Goal: Task Accomplishment & Management: Manage account settings

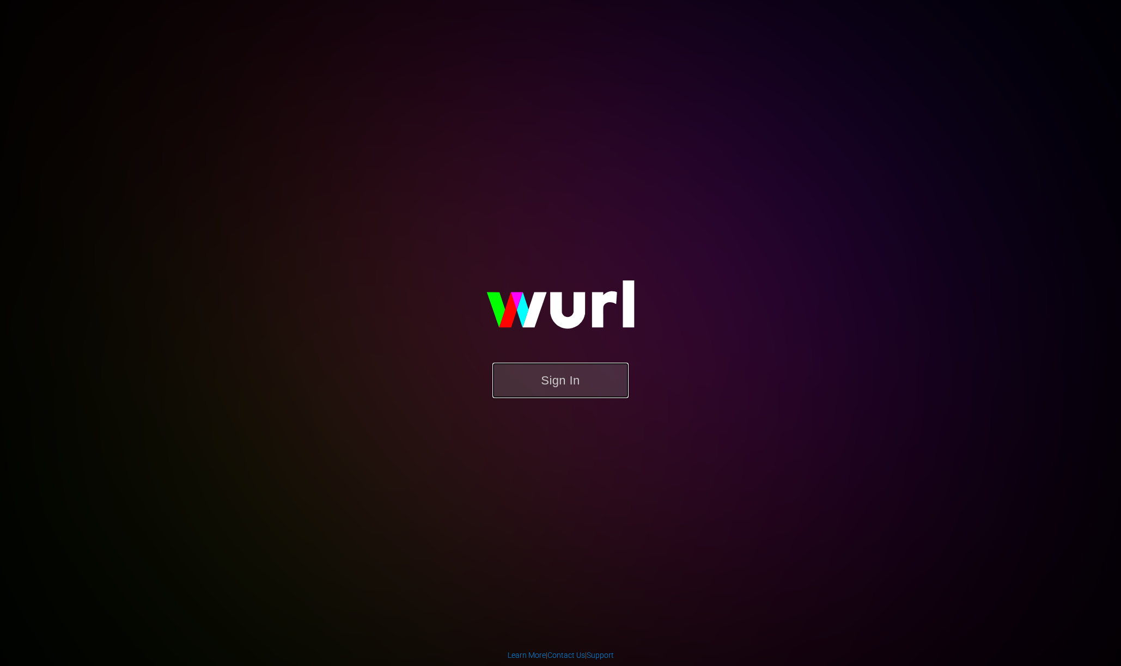
click at [561, 365] on button "Sign In" at bounding box center [560, 380] width 136 height 35
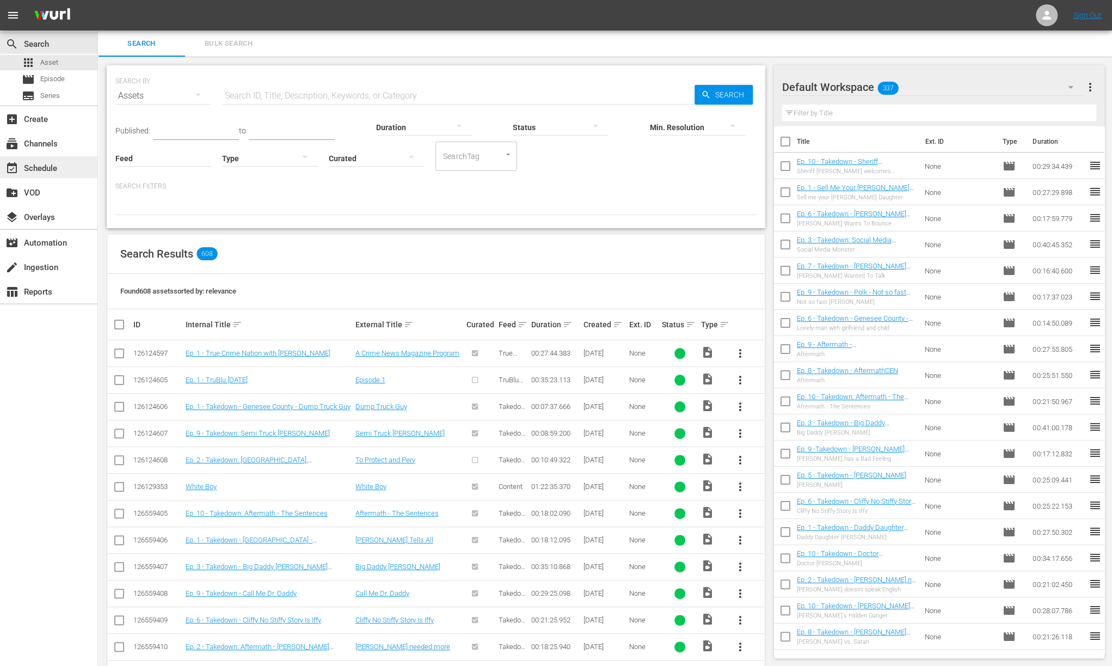
click at [45, 165] on div "event_available Schedule" at bounding box center [30, 167] width 61 height 10
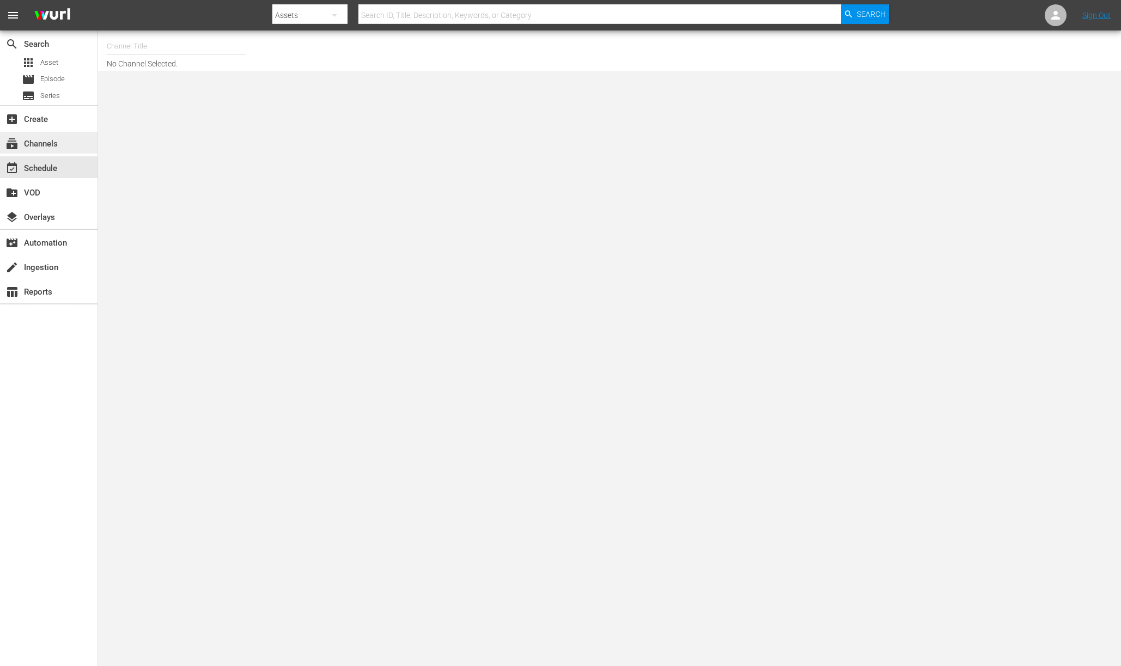
click at [26, 136] on div "subscriptions Channels" at bounding box center [48, 143] width 97 height 22
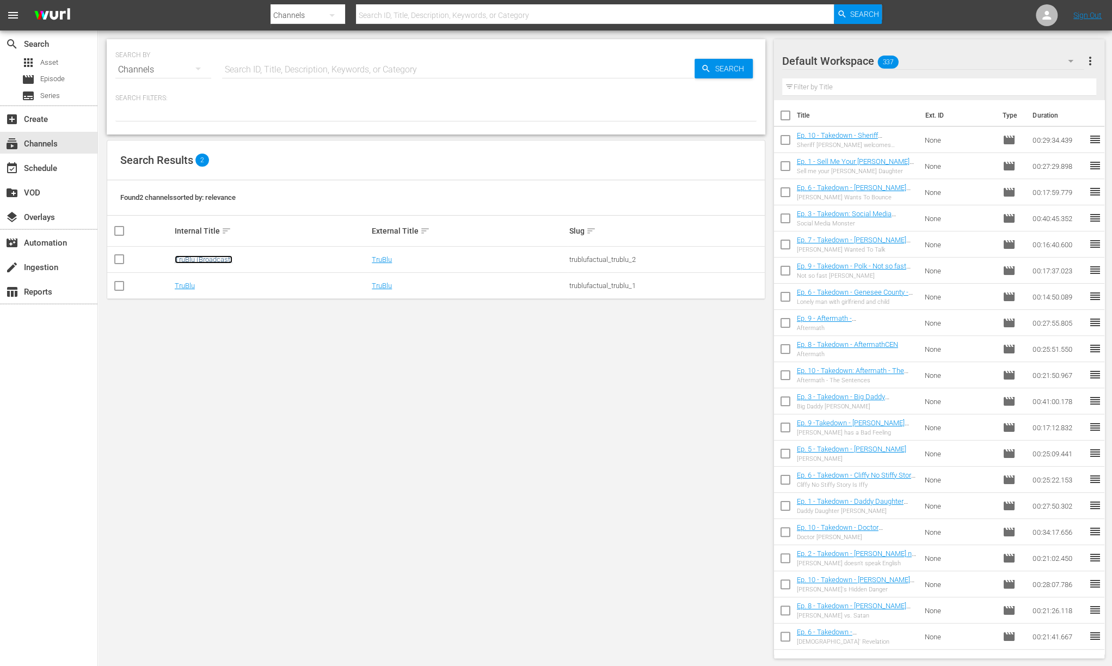
click at [208, 260] on link "TruBlu (Broadcast)" at bounding box center [204, 259] width 58 height 8
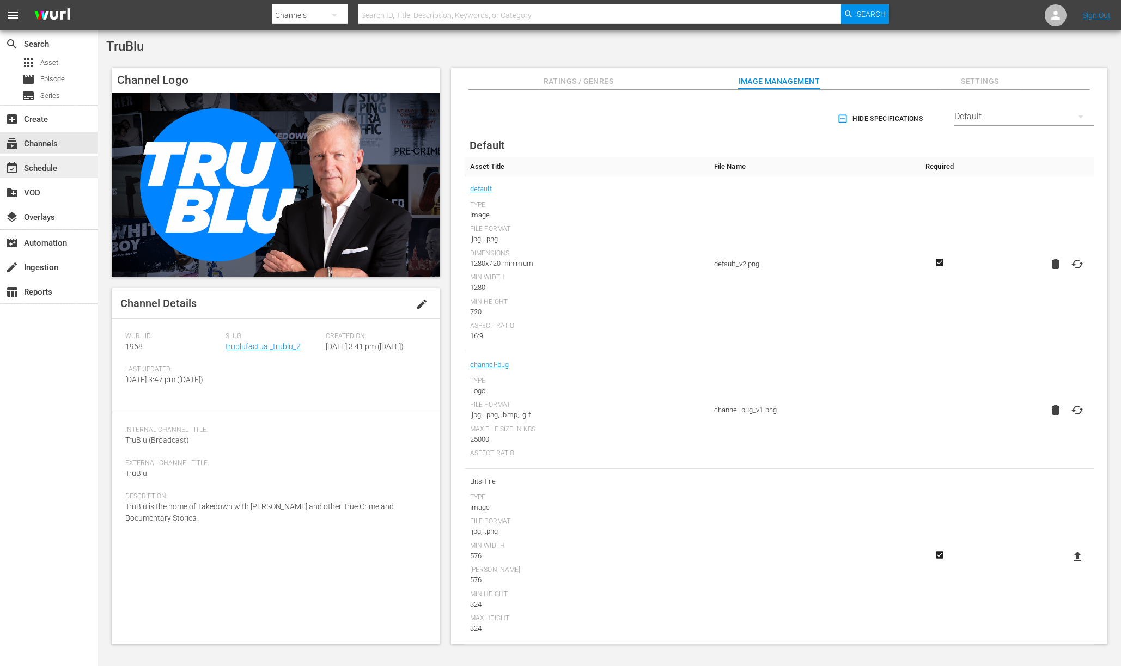
click at [51, 163] on div "event_available Schedule" at bounding box center [30, 167] width 61 height 10
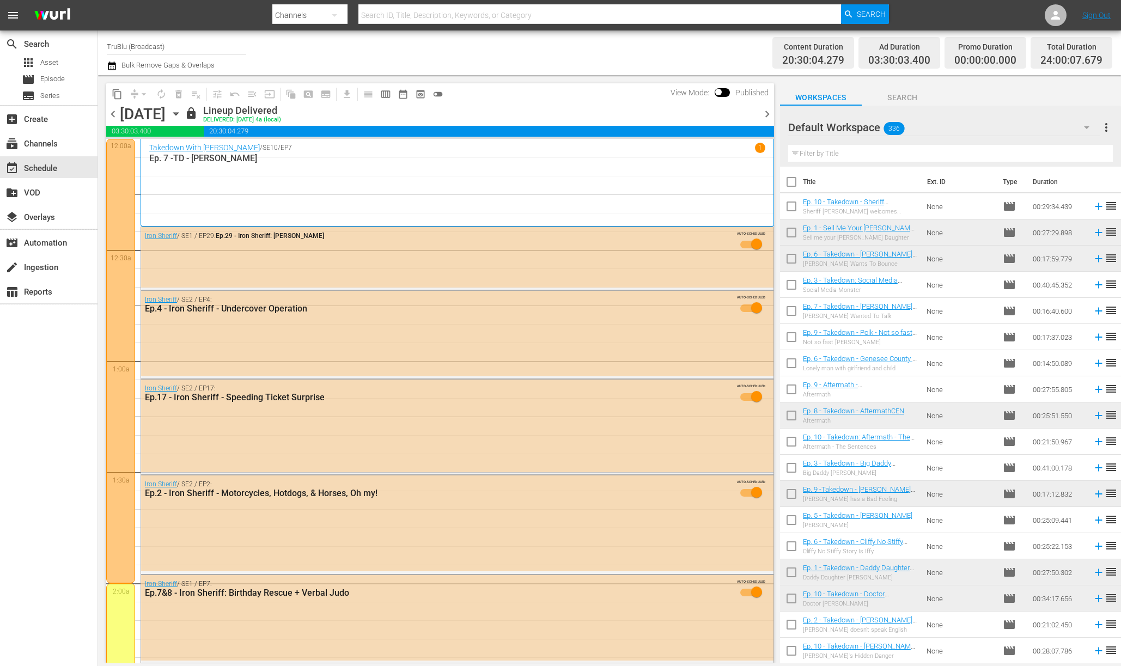
click at [111, 62] on icon "button" at bounding box center [112, 65] width 10 height 13
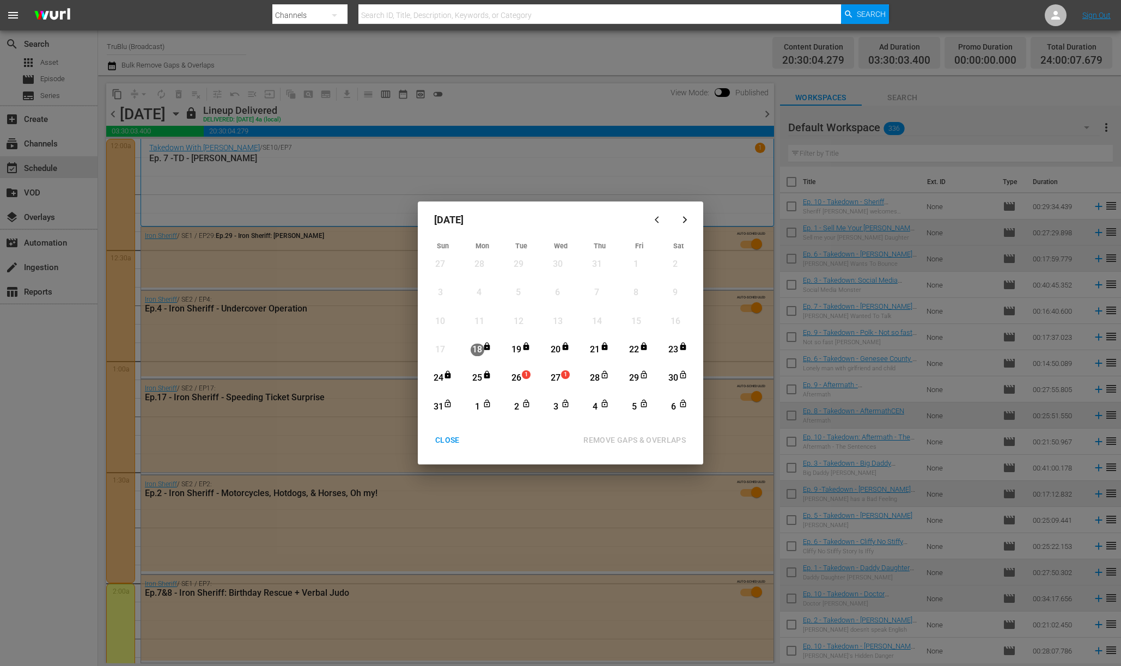
click at [444, 441] on div "CLOSE" at bounding box center [447, 440] width 42 height 14
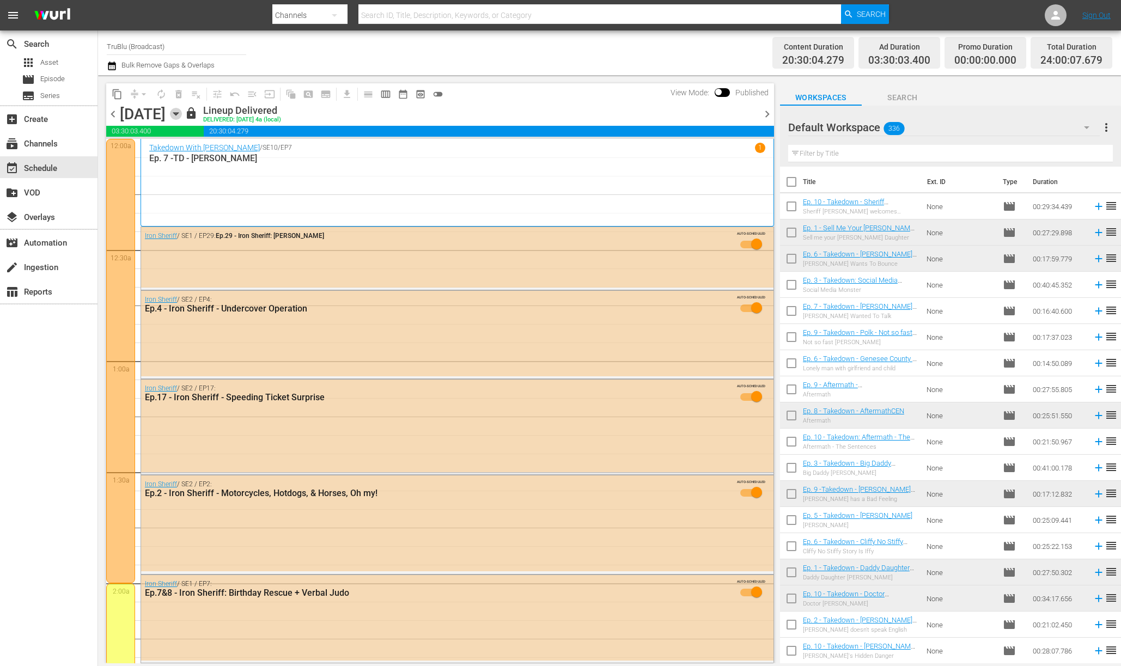
click at [182, 116] on icon "button" at bounding box center [176, 114] width 12 height 12
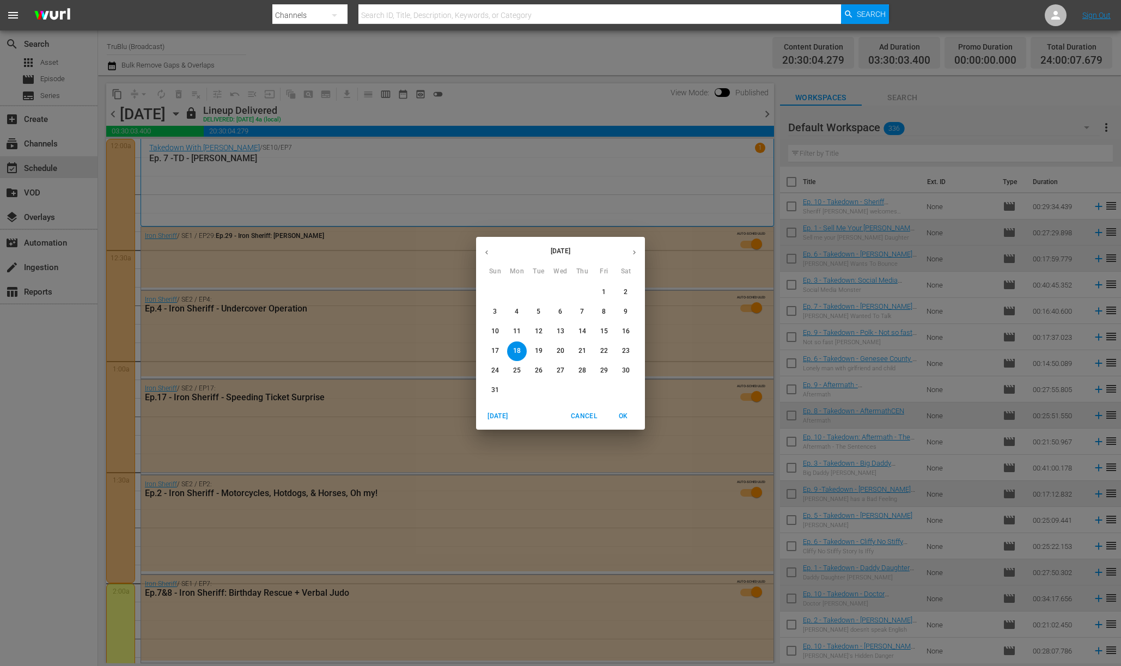
click at [604, 350] on p "22" at bounding box center [604, 350] width 8 height 9
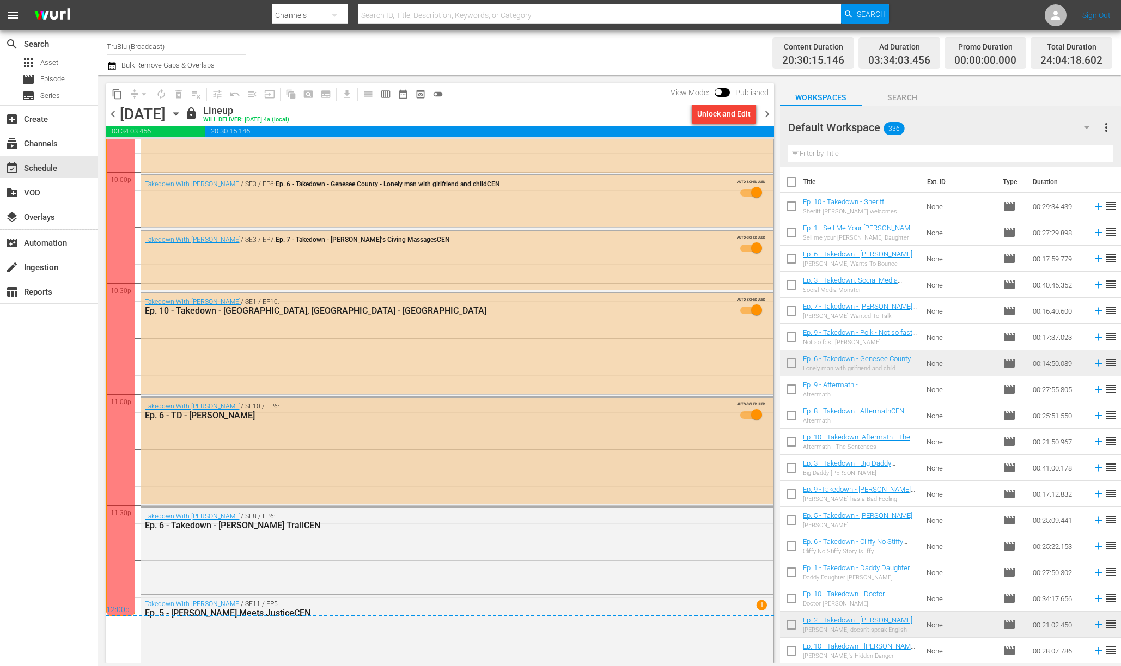
scroll to position [4894, 0]
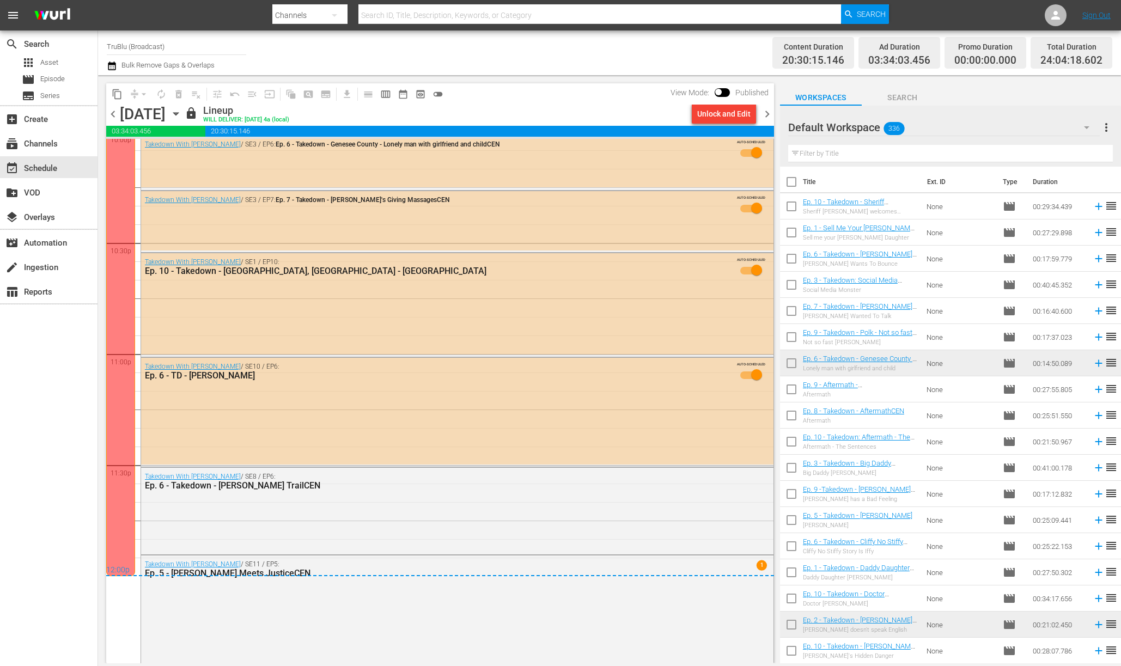
click at [764, 115] on span "chevron_right" at bounding box center [767, 114] width 14 height 14
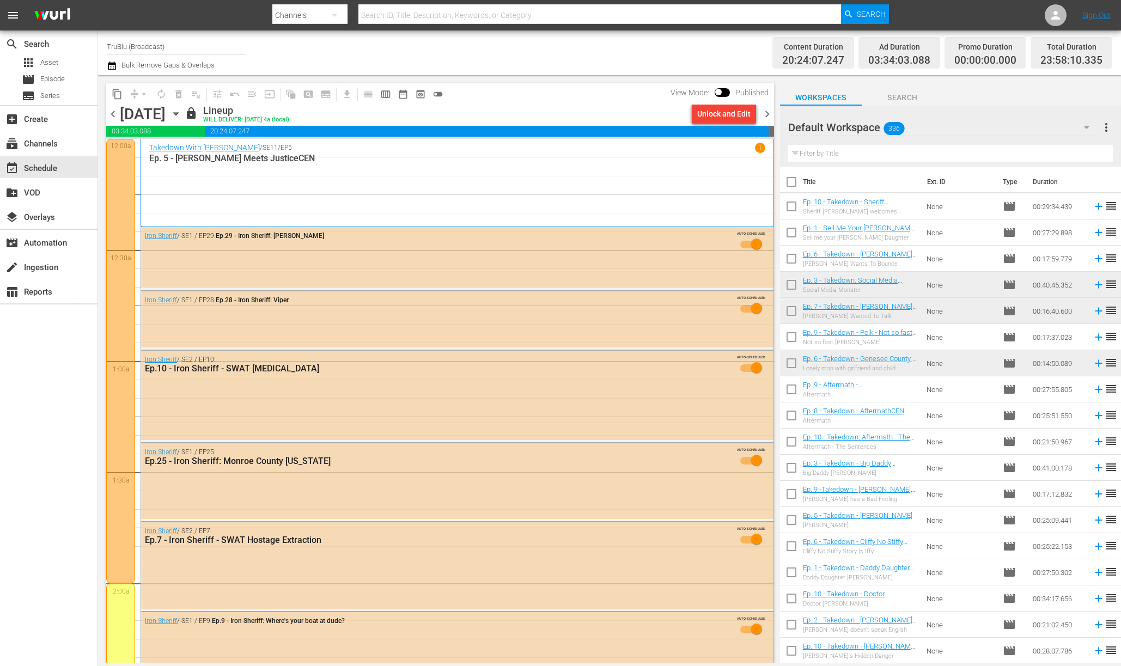
click at [770, 113] on span "chevron_right" at bounding box center [767, 114] width 14 height 14
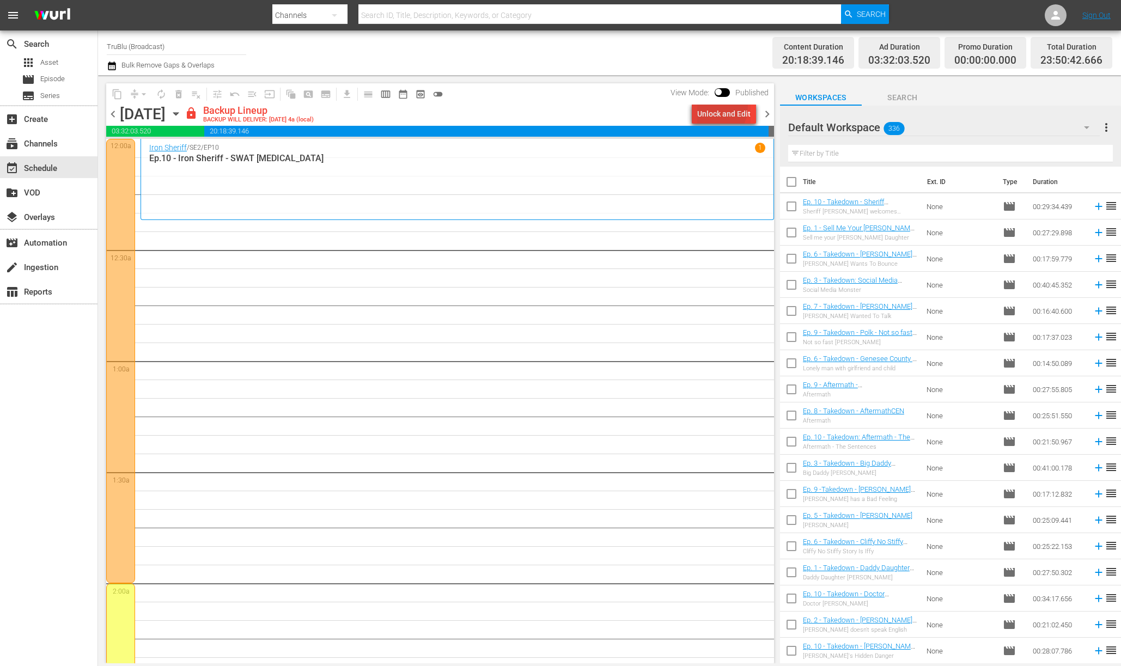
click at [709, 106] on div "Unlock and Edit" at bounding box center [723, 114] width 53 height 20
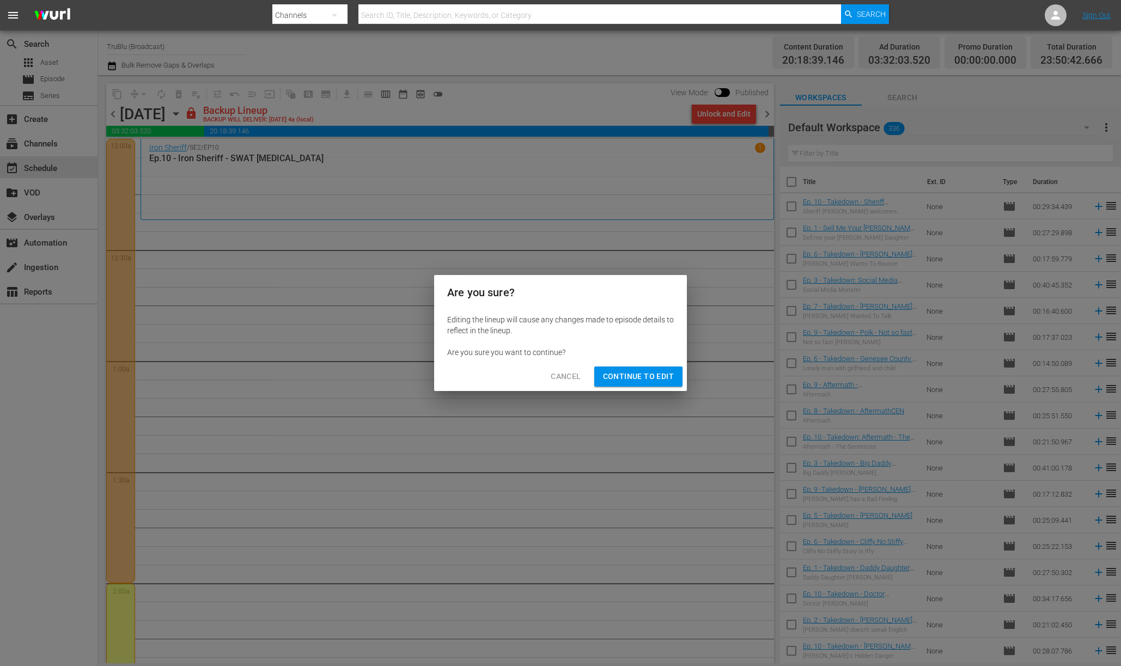
click at [626, 378] on span "Continue to Edit" at bounding box center [638, 377] width 71 height 14
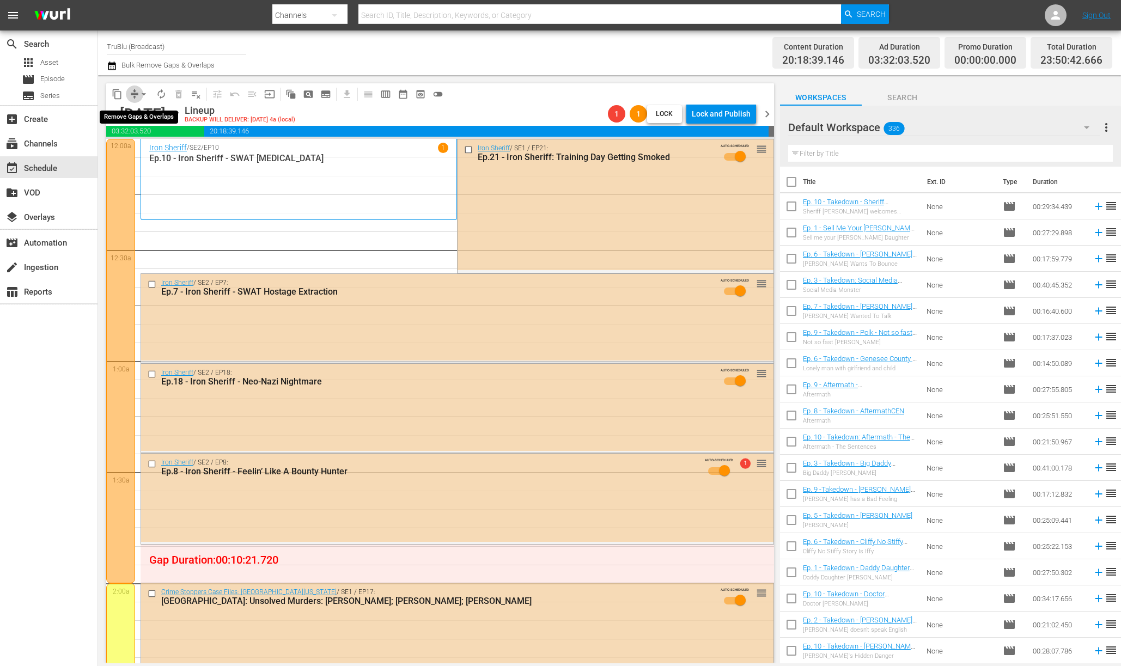
click at [130, 91] on span "compress" at bounding box center [134, 94] width 11 height 11
click at [135, 94] on button "arrow_drop_down" at bounding box center [143, 93] width 17 height 17
click at [161, 155] on li "Align to End of Previous Day" at bounding box center [144, 152] width 114 height 18
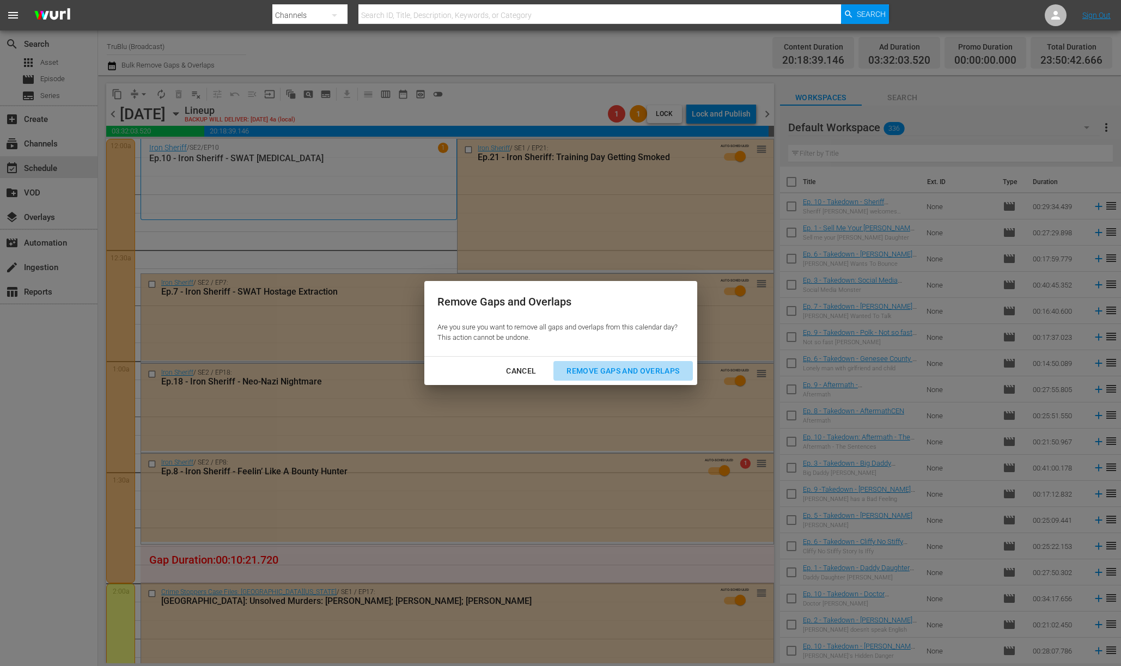
click at [622, 372] on div "Remove Gaps and Overlaps" at bounding box center [623, 371] width 130 height 14
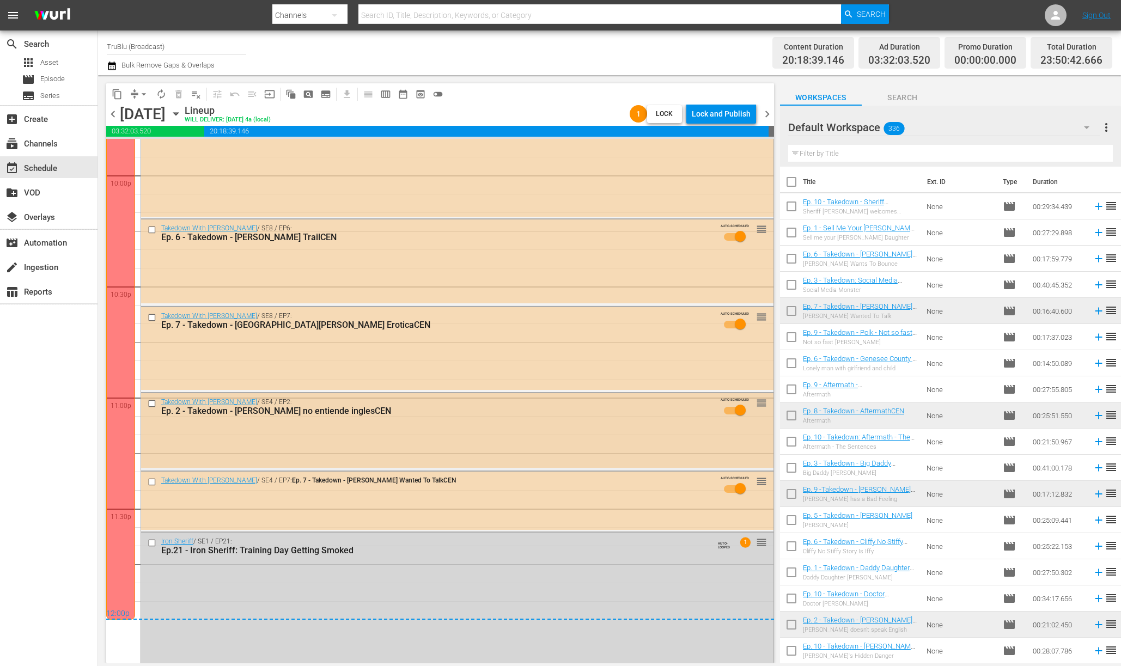
scroll to position [4853, 0]
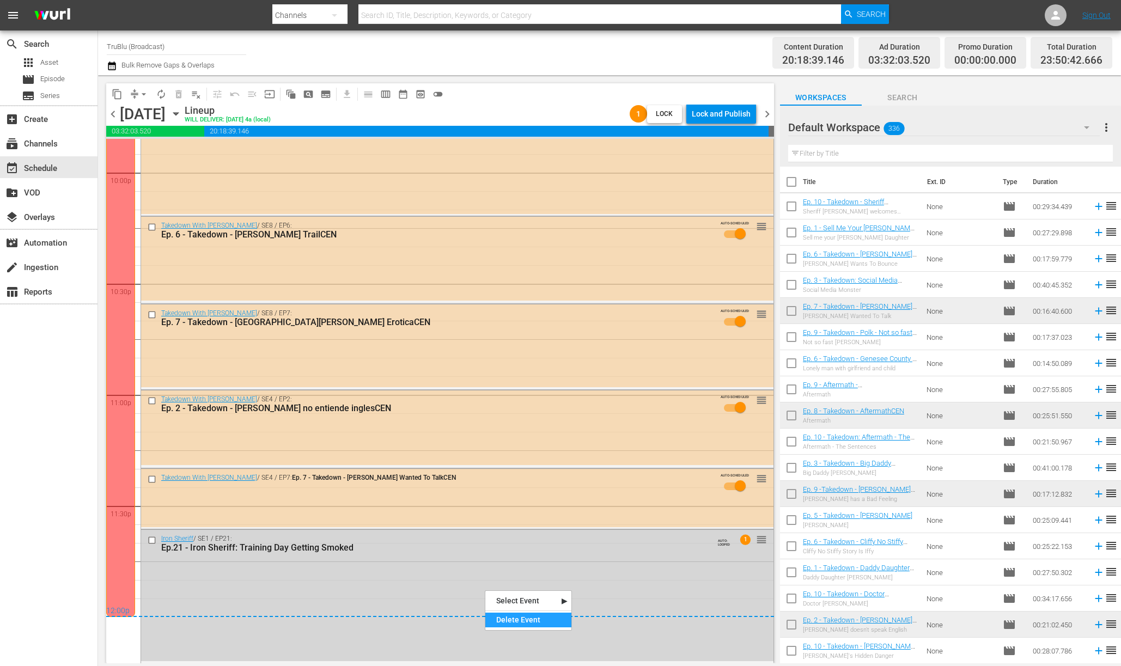
click at [526, 619] on div "Delete Event" at bounding box center [528, 620] width 86 height 15
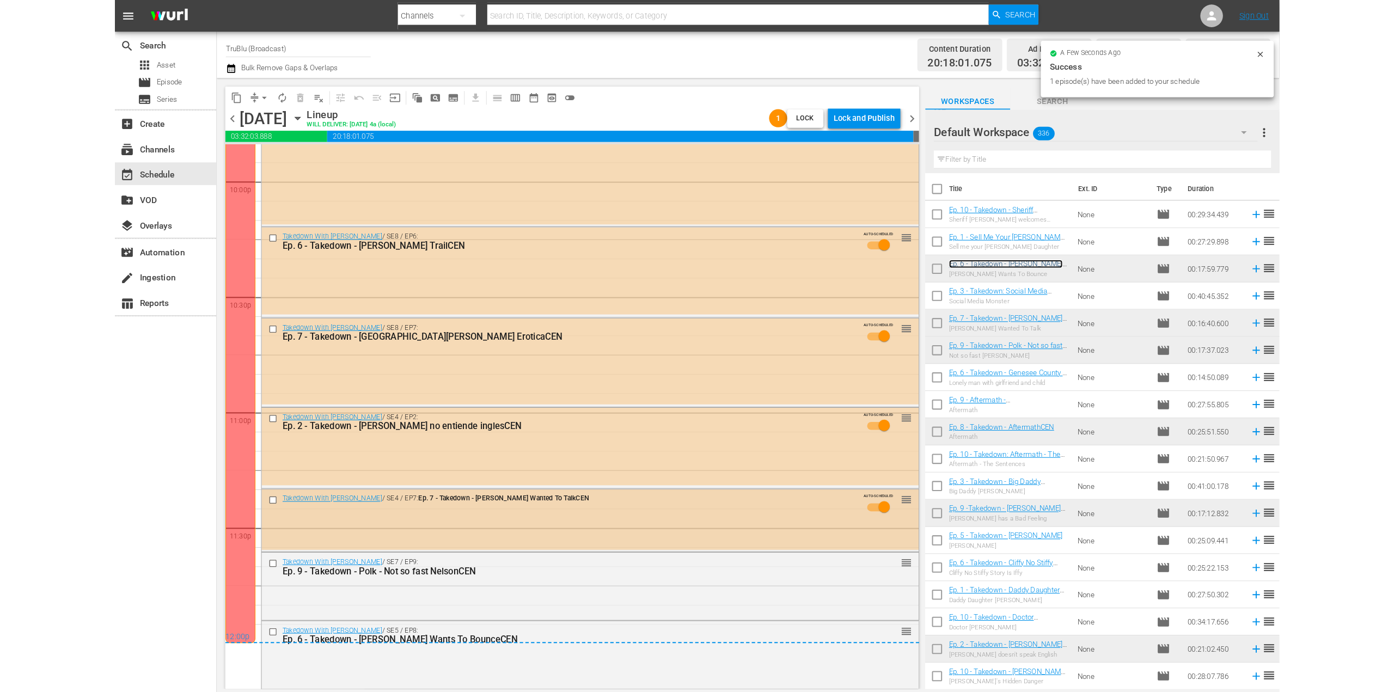
scroll to position [4851, 0]
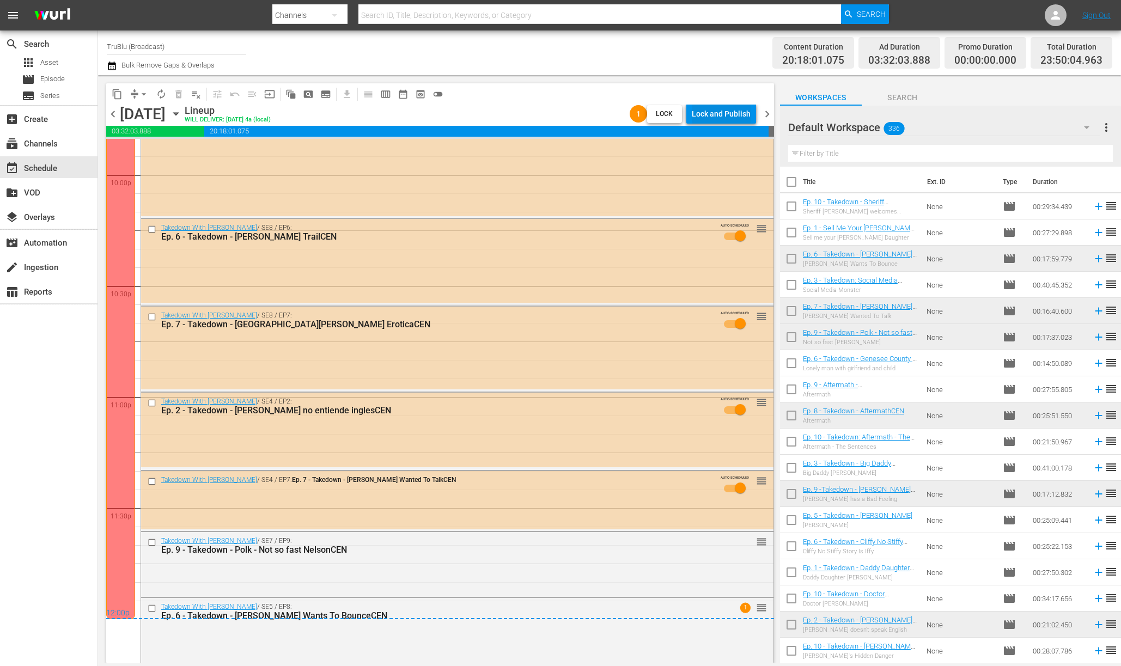
click at [723, 117] on div "Lock and Publish" at bounding box center [720, 114] width 59 height 20
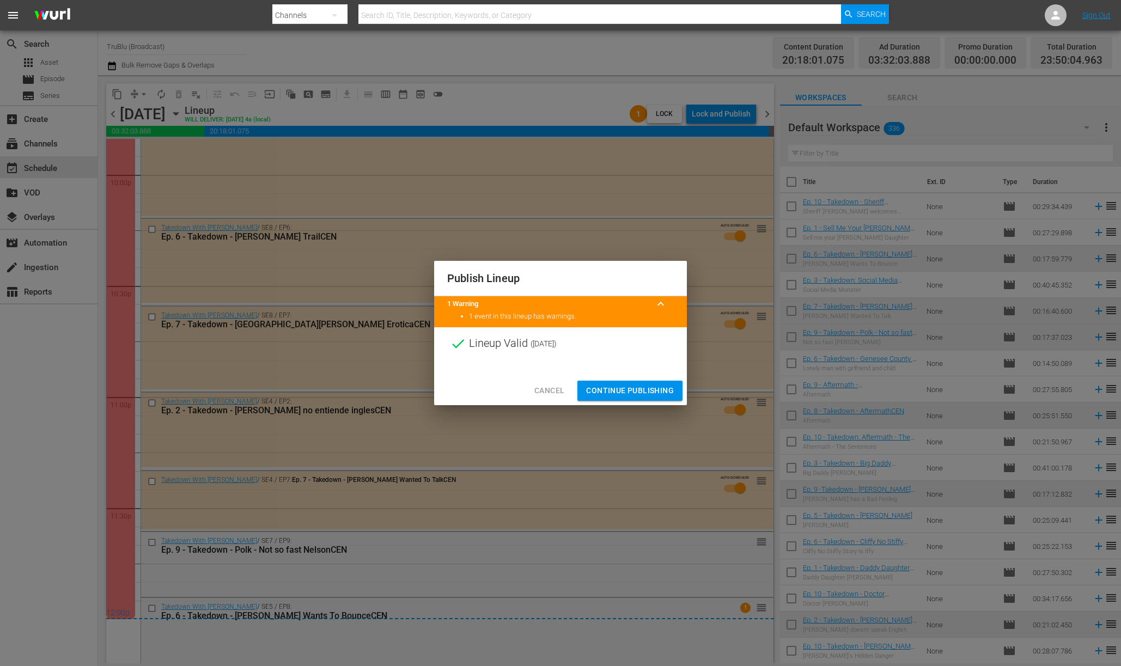
click at [630, 395] on span "Continue Publishing" at bounding box center [630, 391] width 88 height 14
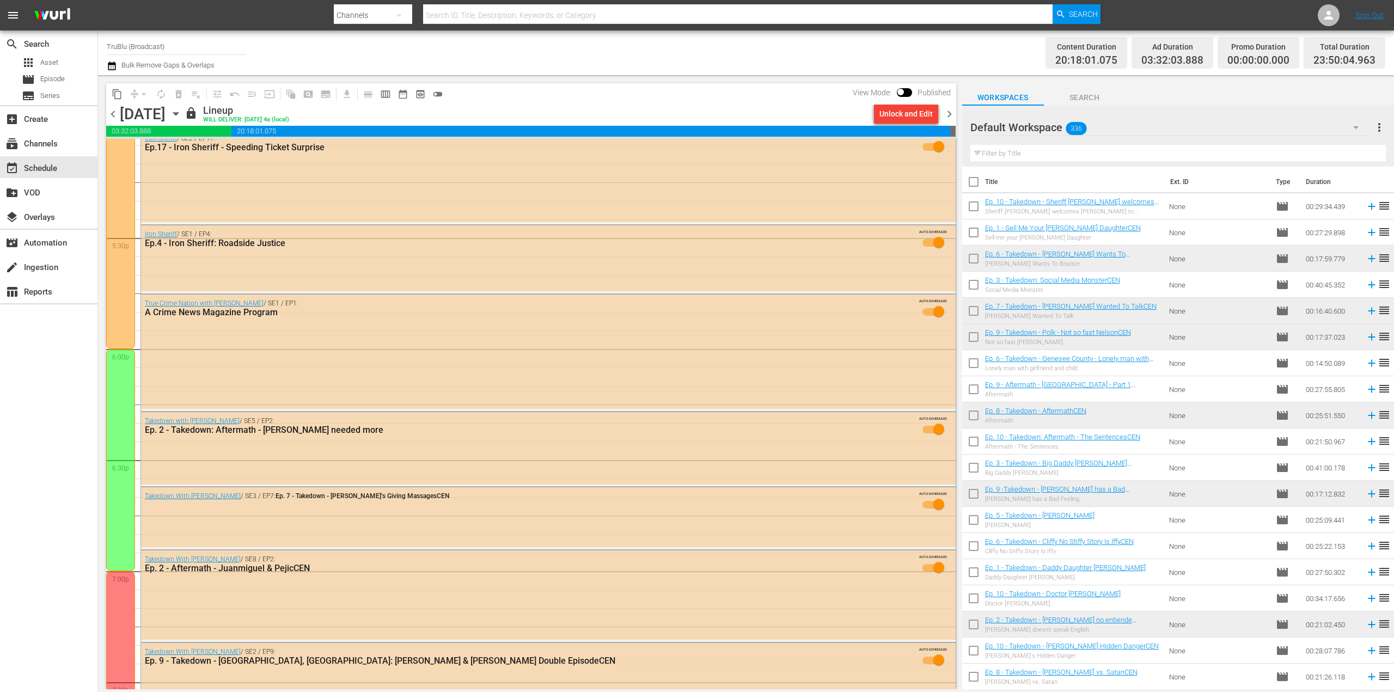
scroll to position [3736, 0]
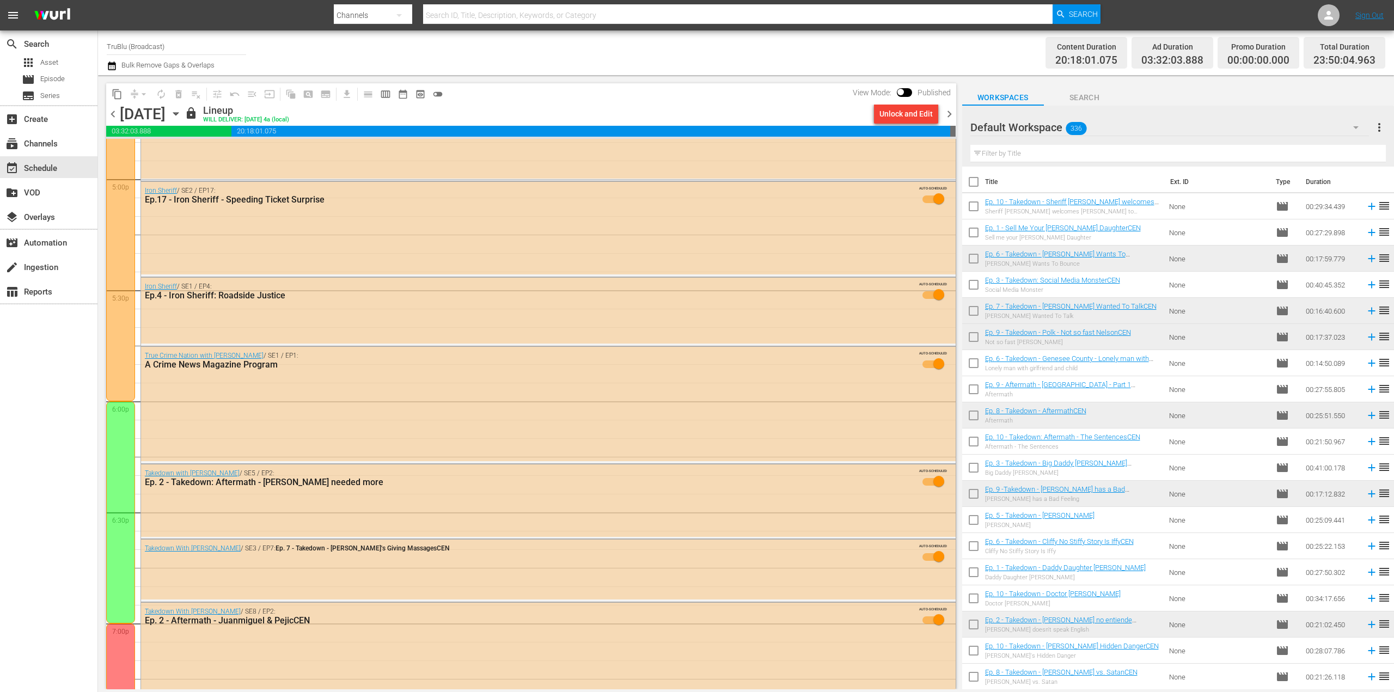
click at [946, 116] on span "chevron_right" at bounding box center [949, 114] width 14 height 14
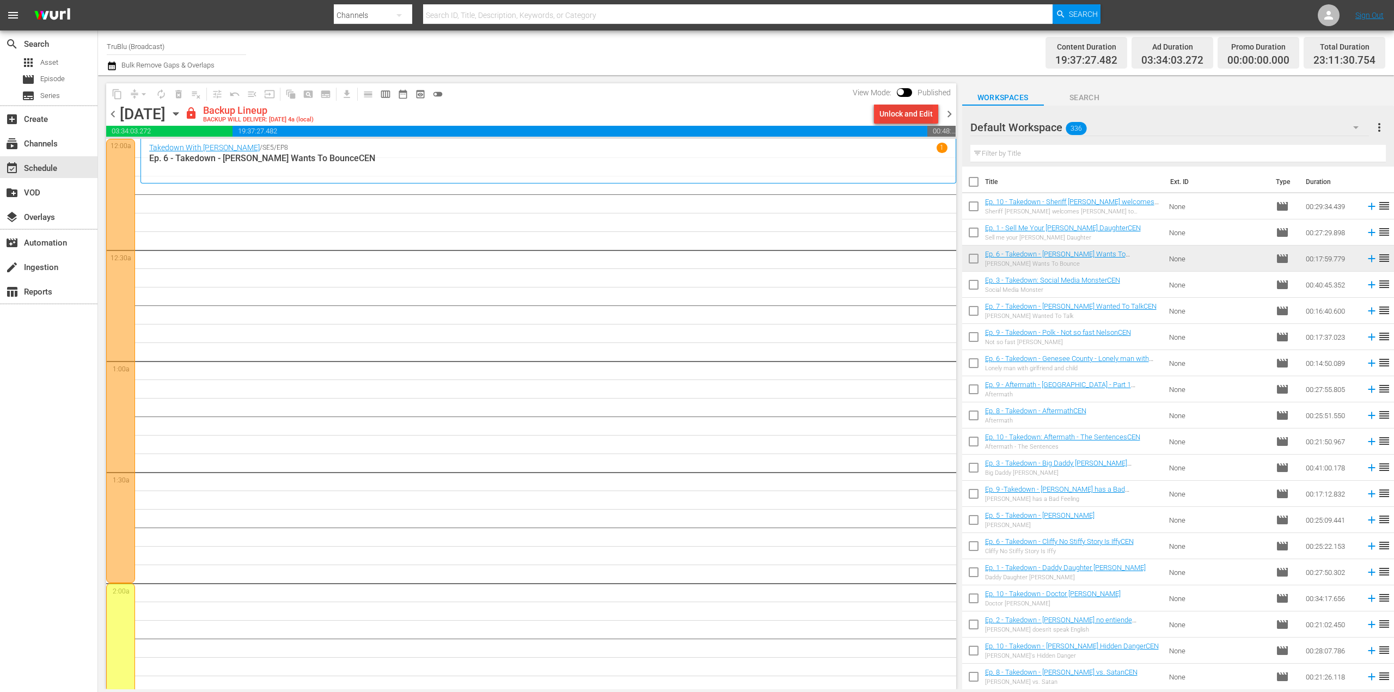
click at [893, 119] on div "Unlock and Edit" at bounding box center [905, 114] width 53 height 20
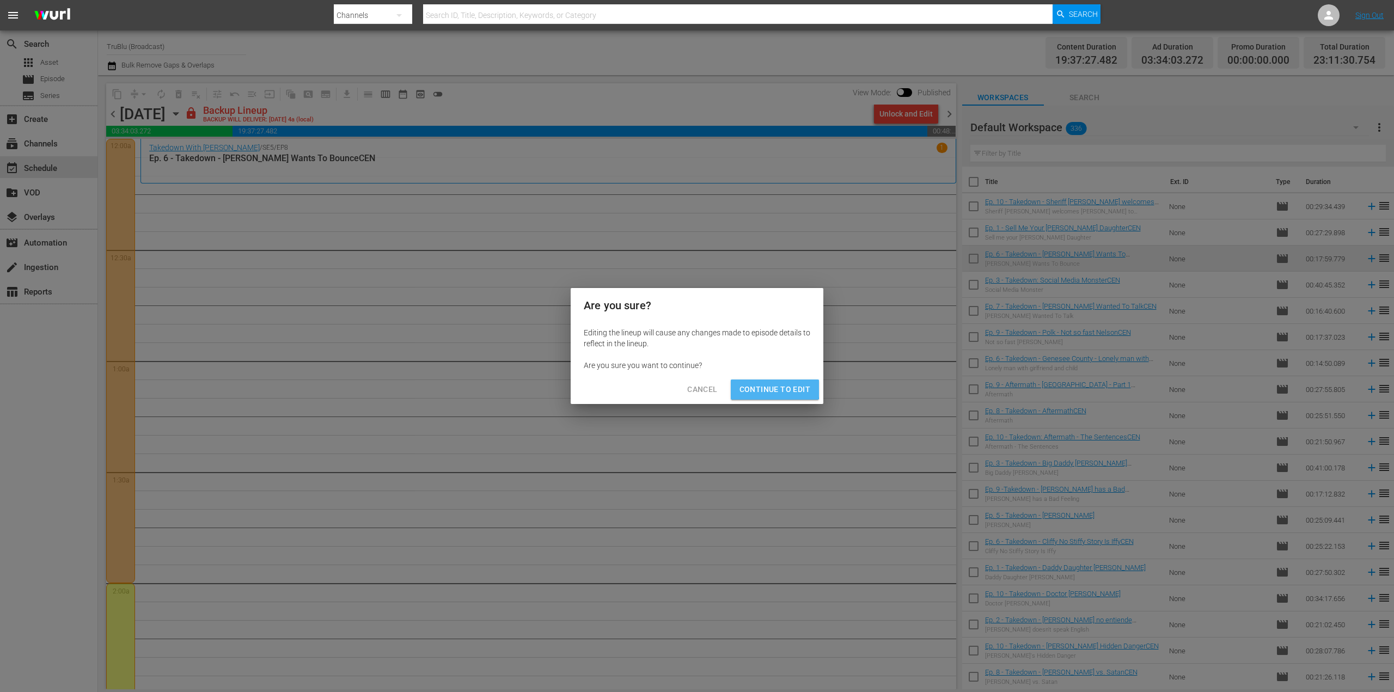
drag, startPoint x: 762, startPoint y: 388, endPoint x: 780, endPoint y: 393, distance: 18.5
click at [763, 388] on span "Continue to Edit" at bounding box center [774, 390] width 71 height 14
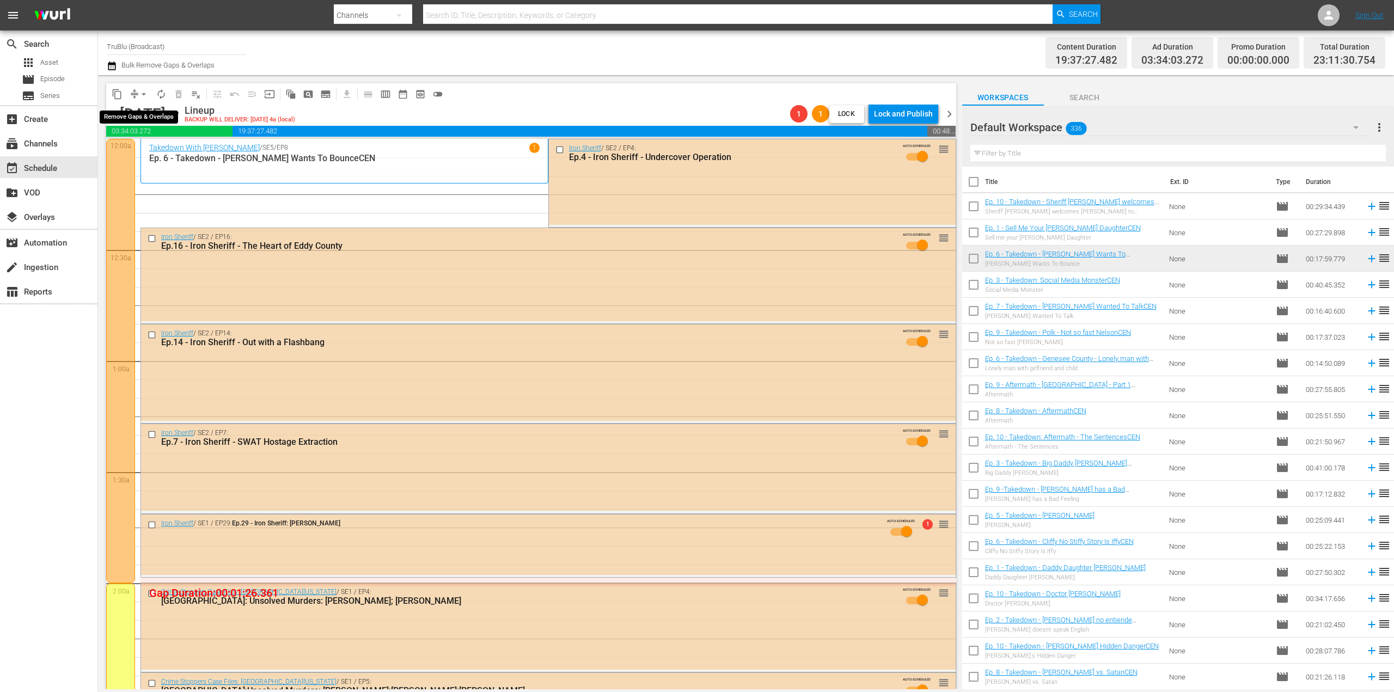
click at [133, 93] on span "compress" at bounding box center [134, 94] width 11 height 11
click at [139, 95] on span "arrow_drop_down" at bounding box center [143, 94] width 11 height 11
click at [161, 152] on li "Align to End of Previous Day" at bounding box center [144, 152] width 114 height 18
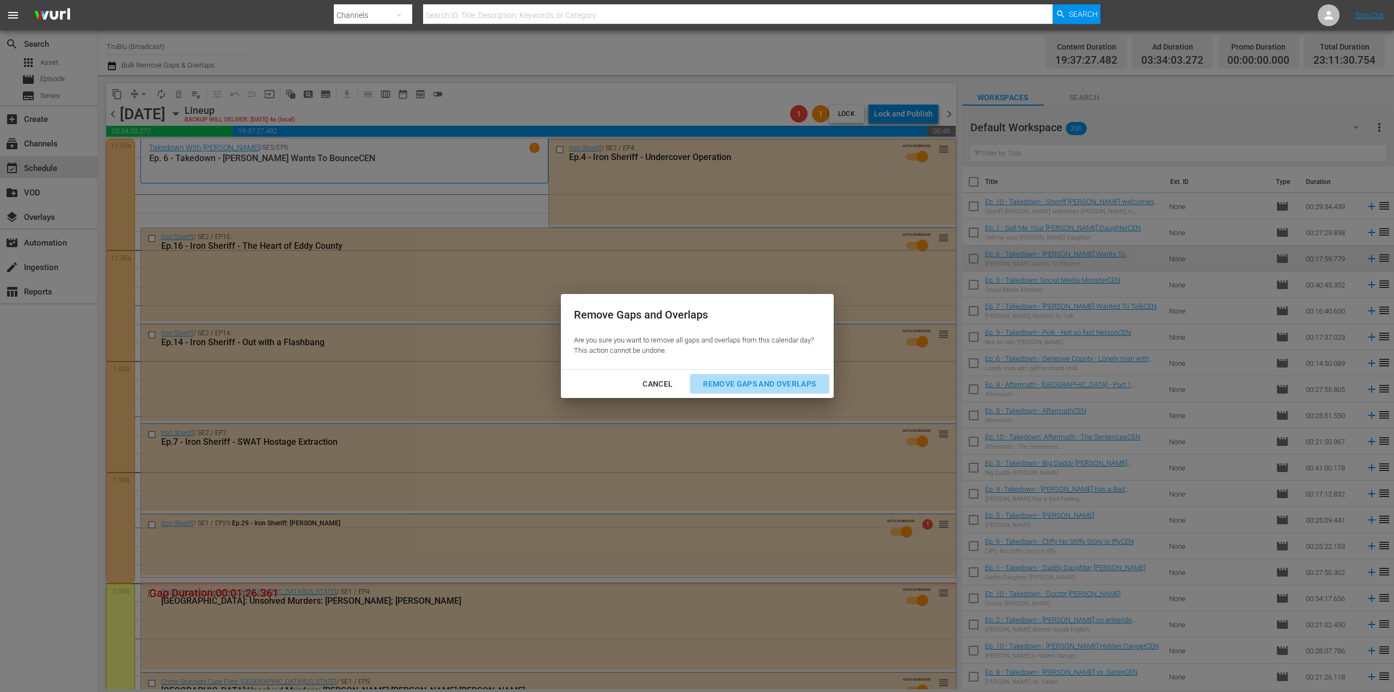
click at [737, 386] on div "Remove Gaps and Overlaps" at bounding box center [759, 384] width 130 height 14
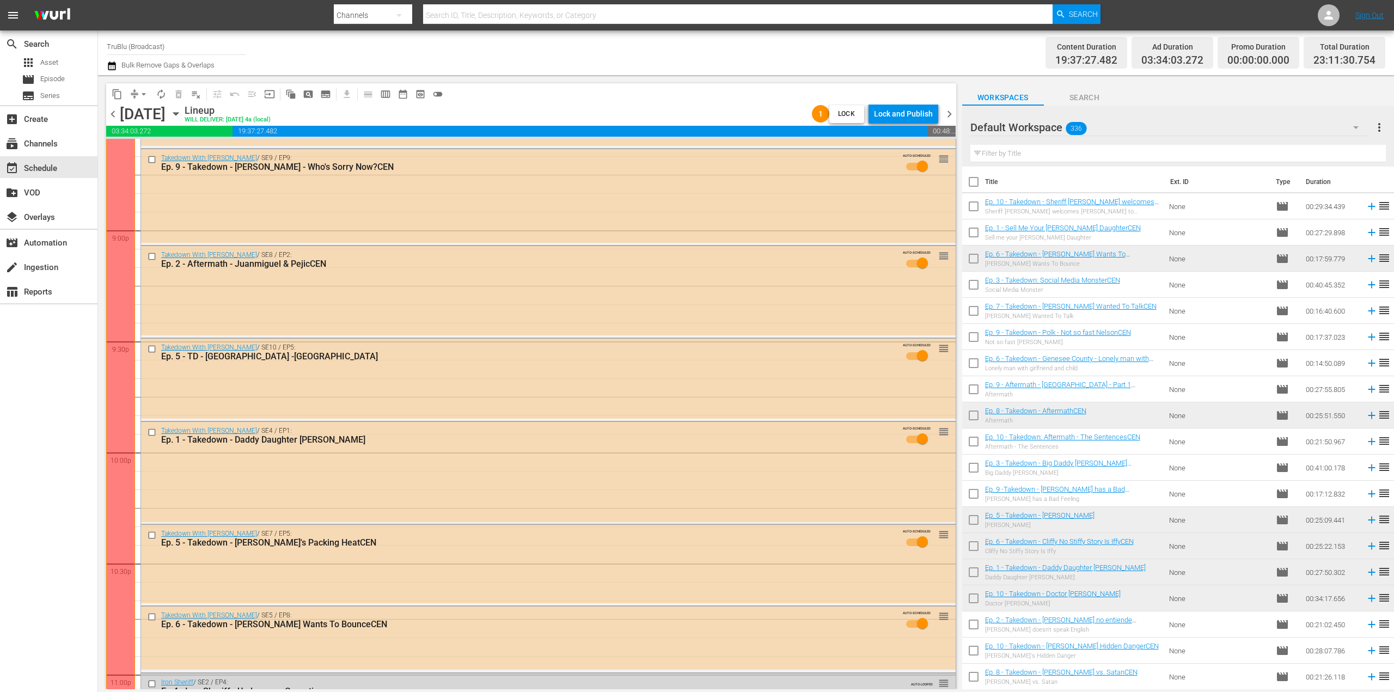
scroll to position [4780, 0]
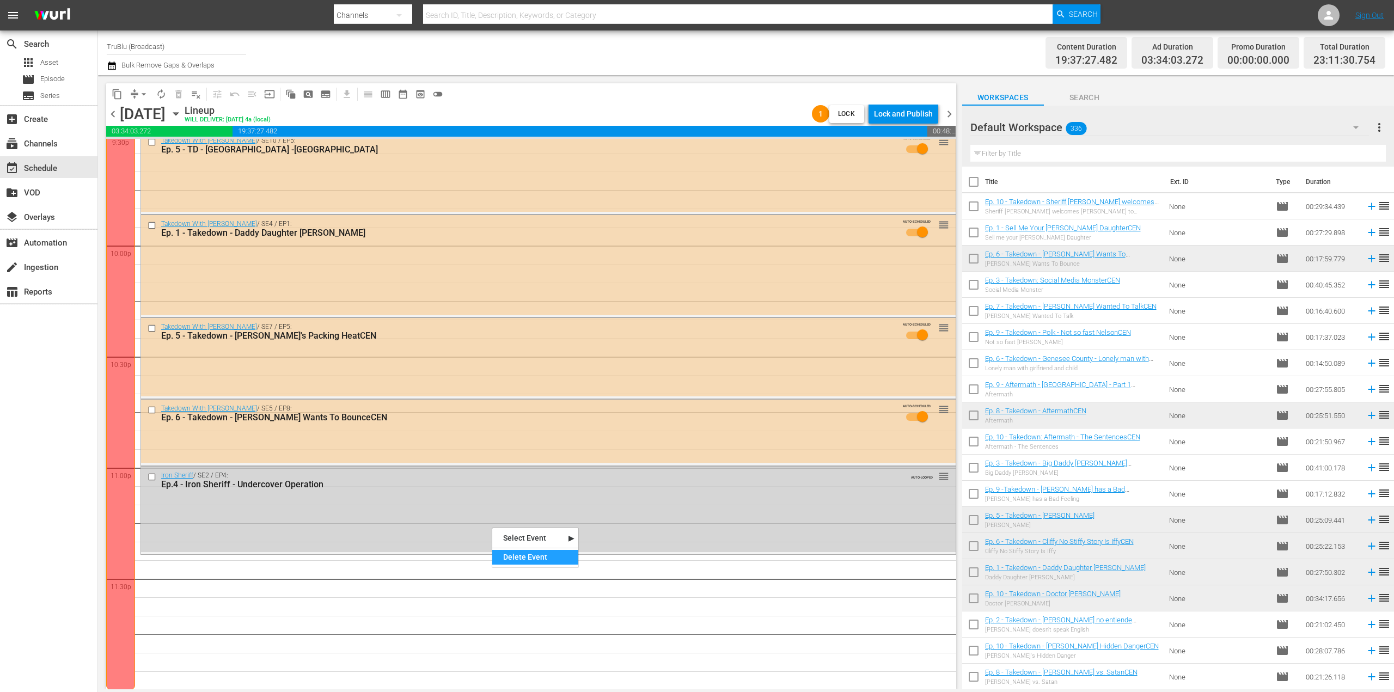
click at [521, 560] on div "Delete Event" at bounding box center [535, 557] width 86 height 15
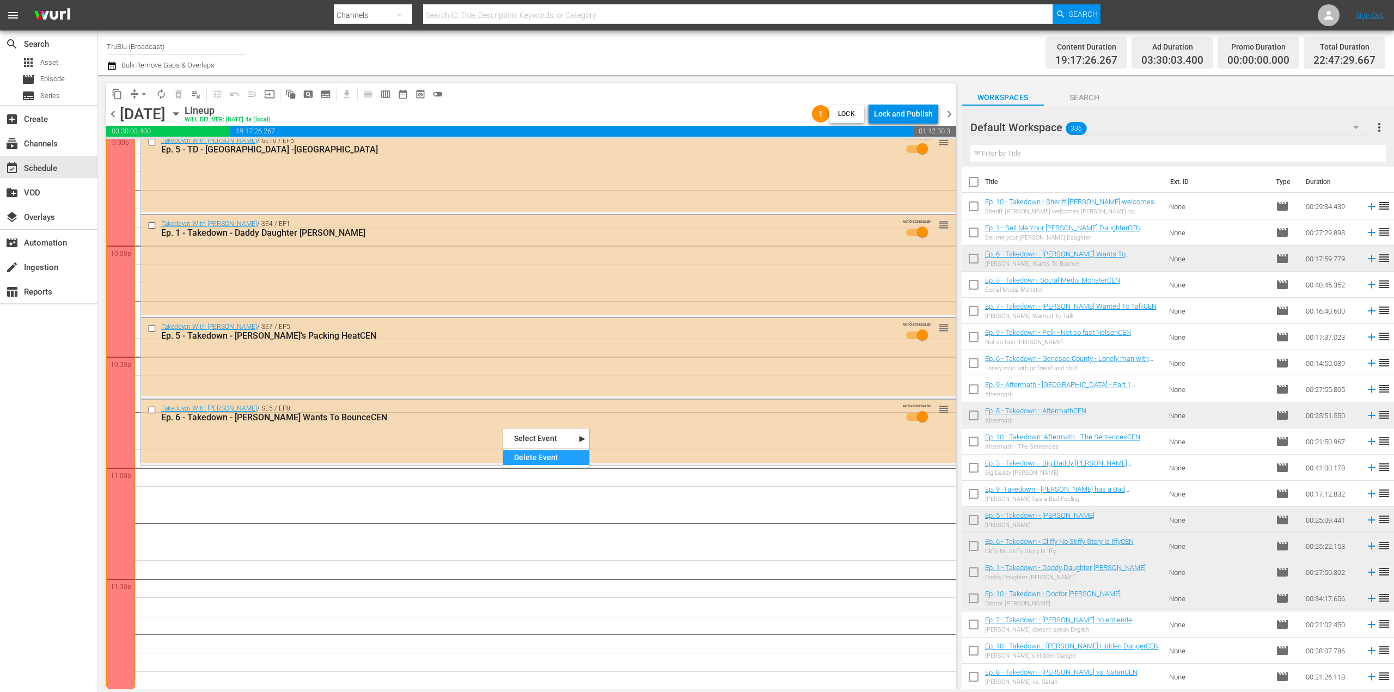
click at [535, 456] on div "Delete Event" at bounding box center [546, 457] width 86 height 15
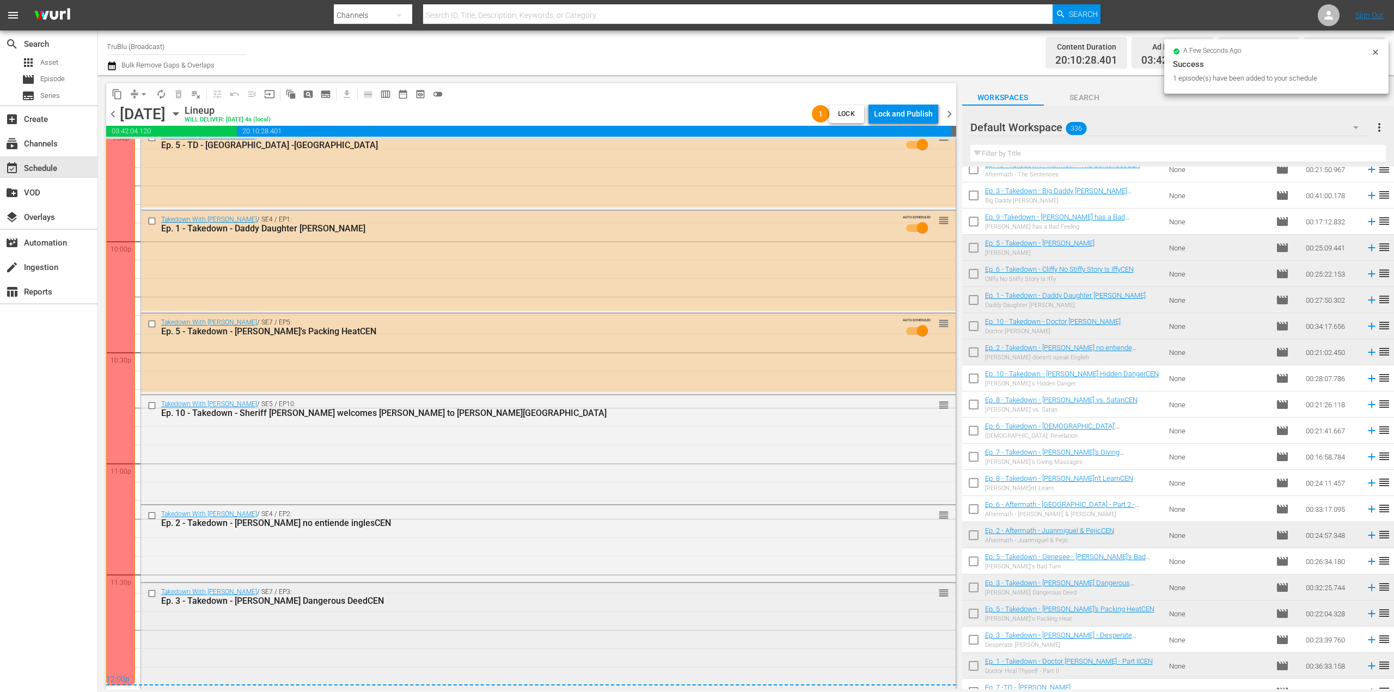
scroll to position [4797, 0]
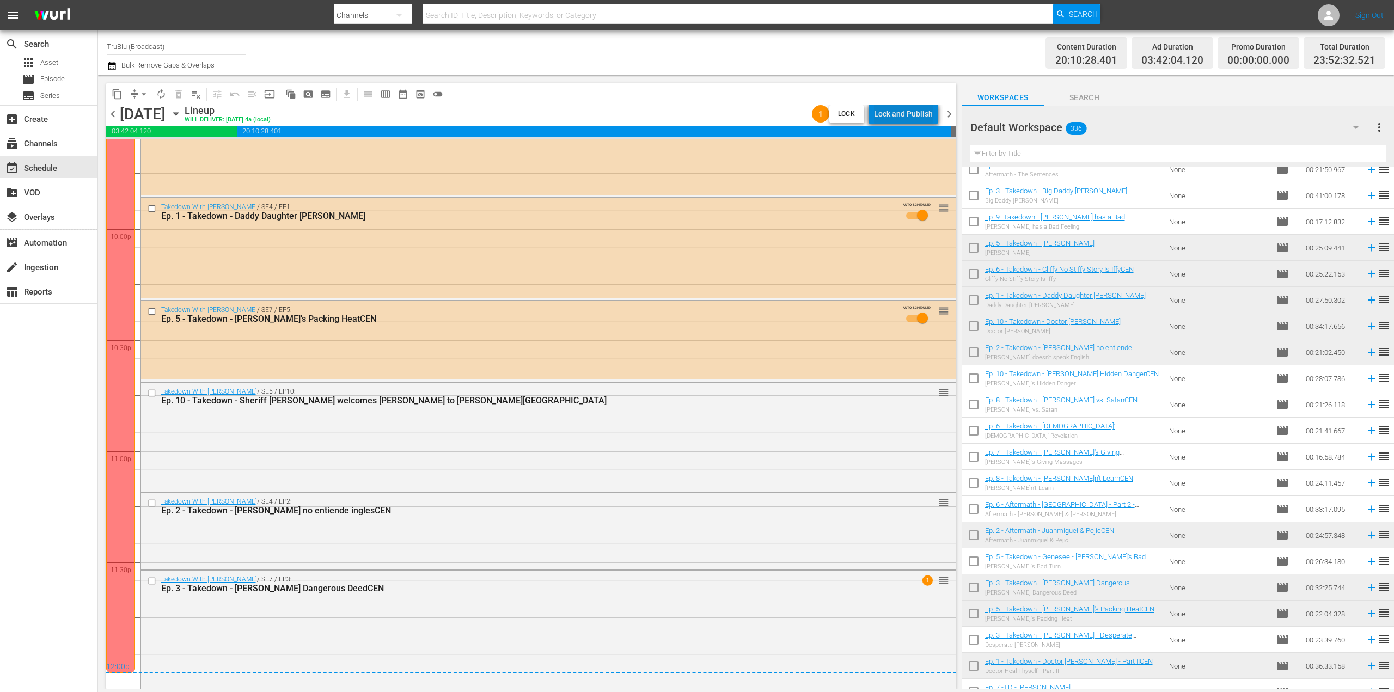
click at [913, 113] on div "Lock and Publish" at bounding box center [903, 114] width 59 height 20
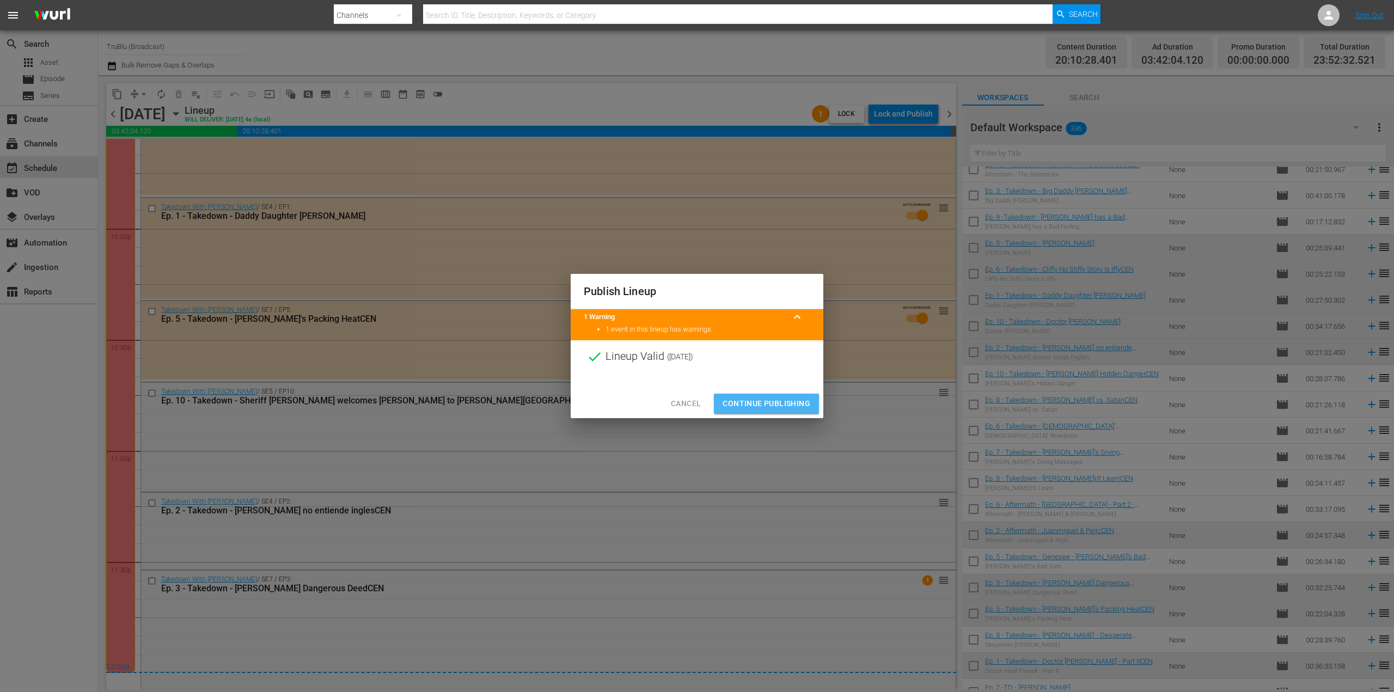
click at [758, 408] on span "Continue Publishing" at bounding box center [767, 404] width 88 height 14
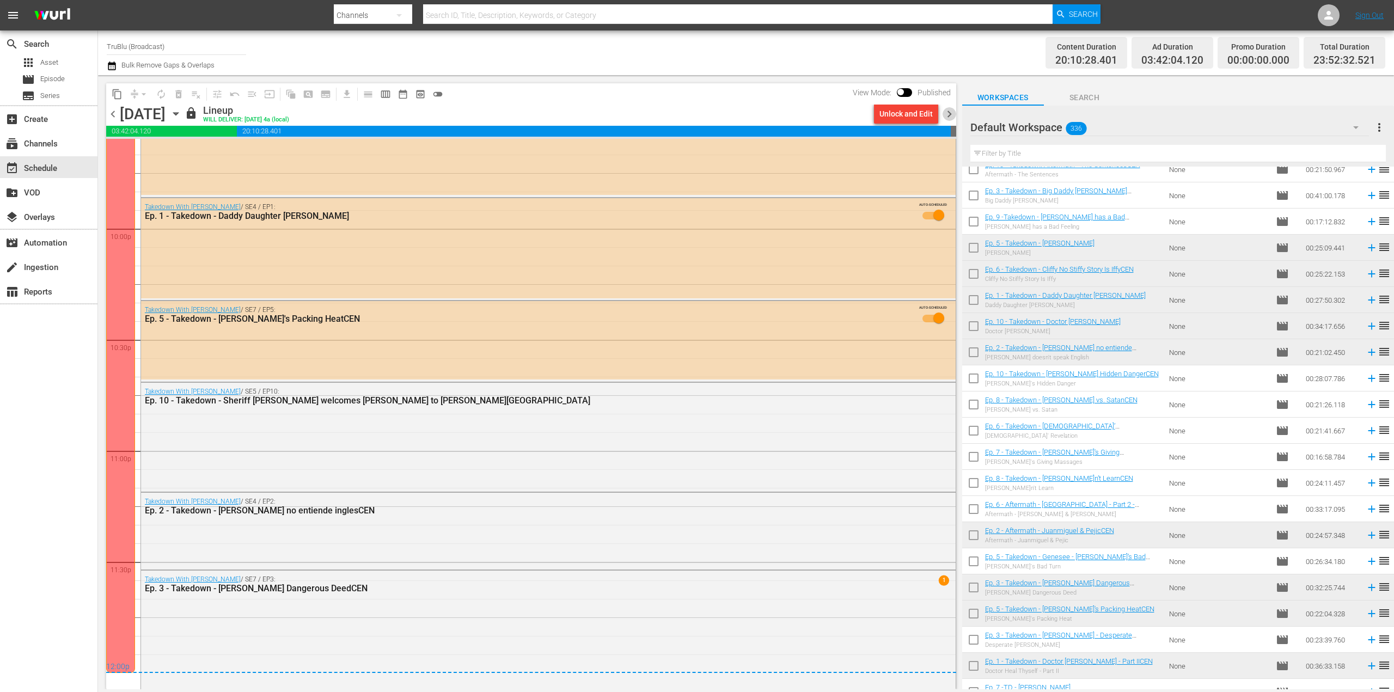
click at [952, 116] on span "chevron_right" at bounding box center [949, 114] width 14 height 14
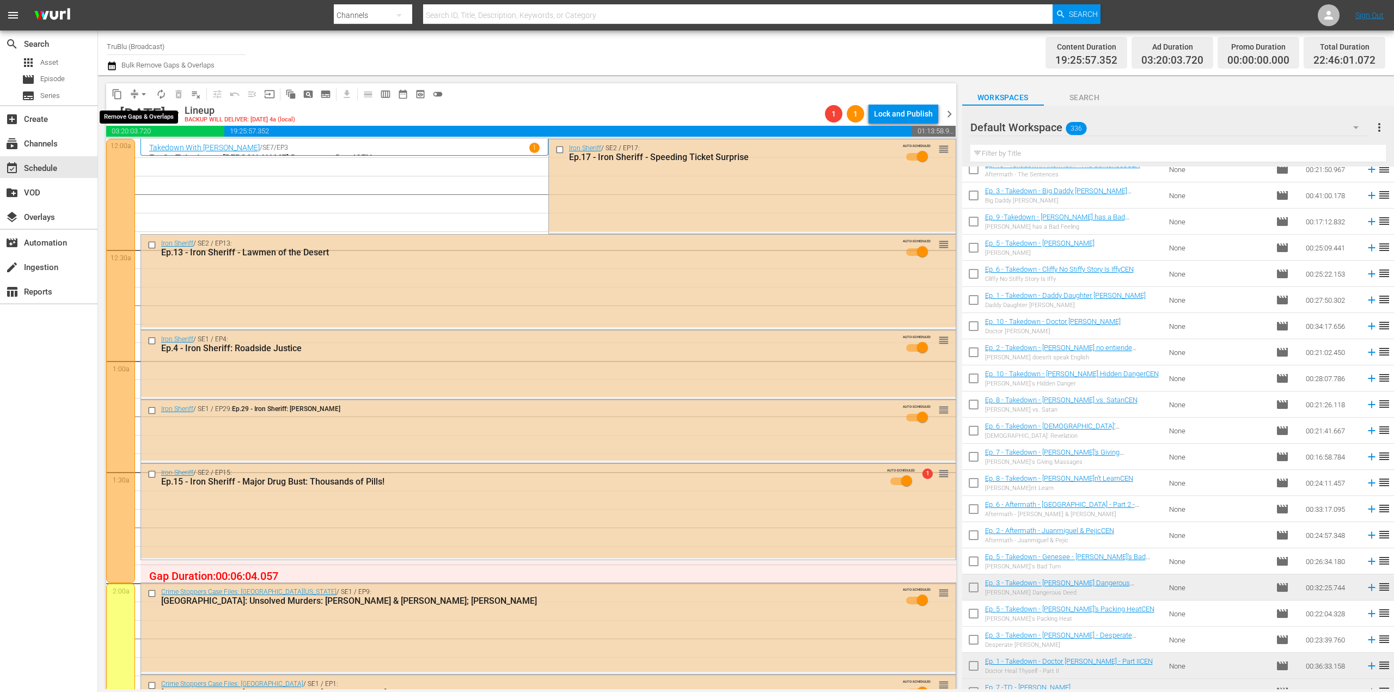
click at [142, 89] on span "arrow_drop_down" at bounding box center [143, 94] width 11 height 11
click at [164, 157] on li "Align to End of Previous Day" at bounding box center [144, 152] width 114 height 18
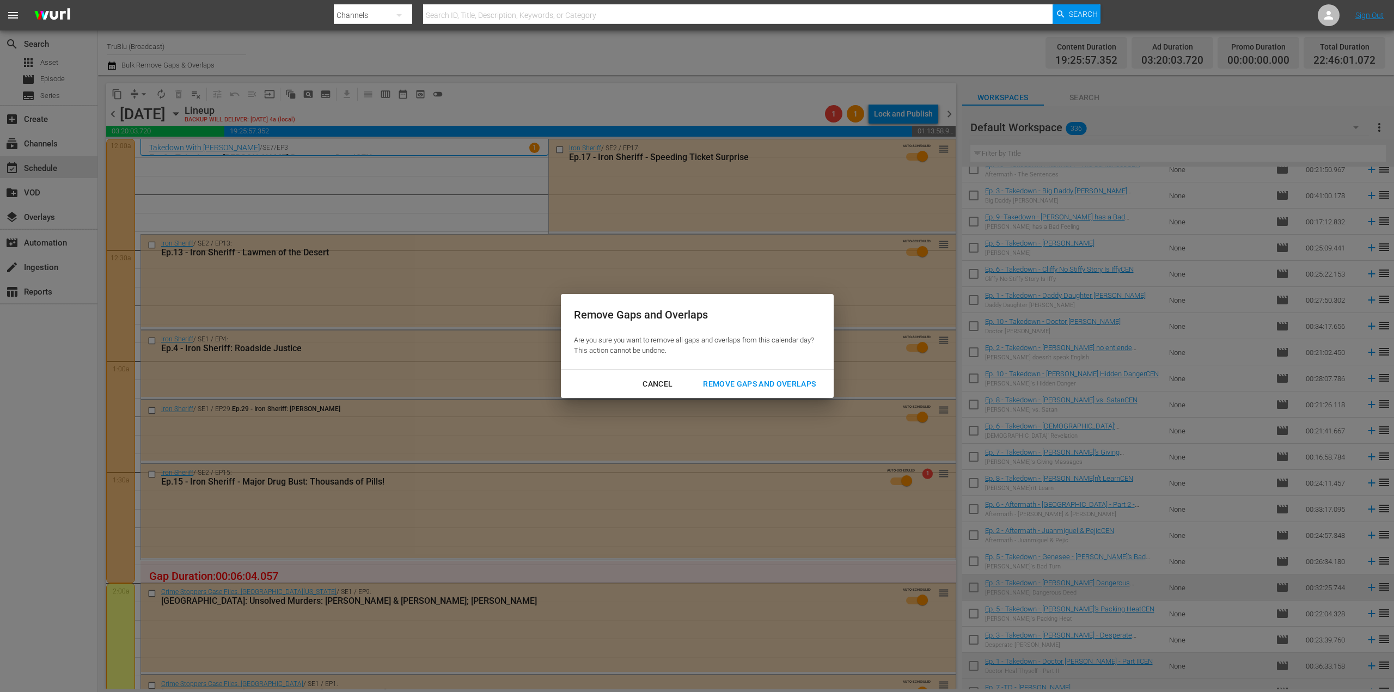
click at [754, 378] on div "Remove Gaps and Overlaps" at bounding box center [759, 384] width 130 height 14
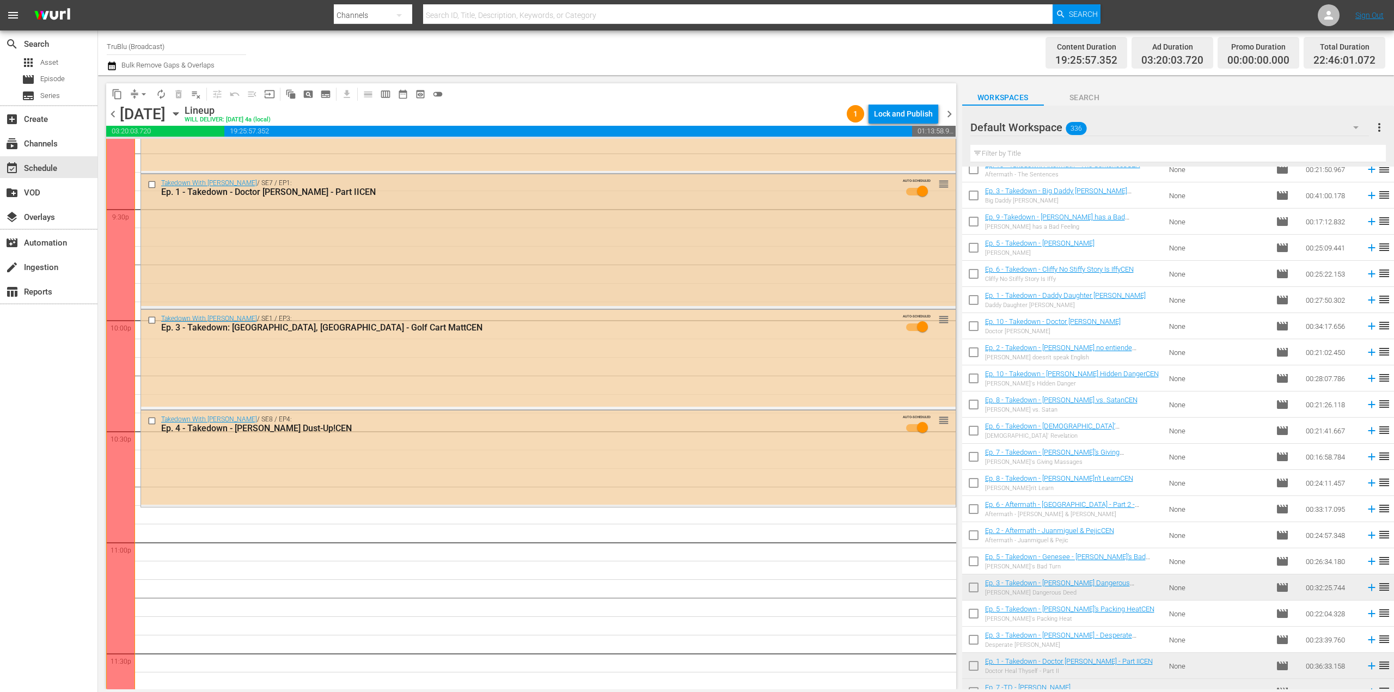
scroll to position [4780, 0]
